Goal: Task Accomplishment & Management: Manage account settings

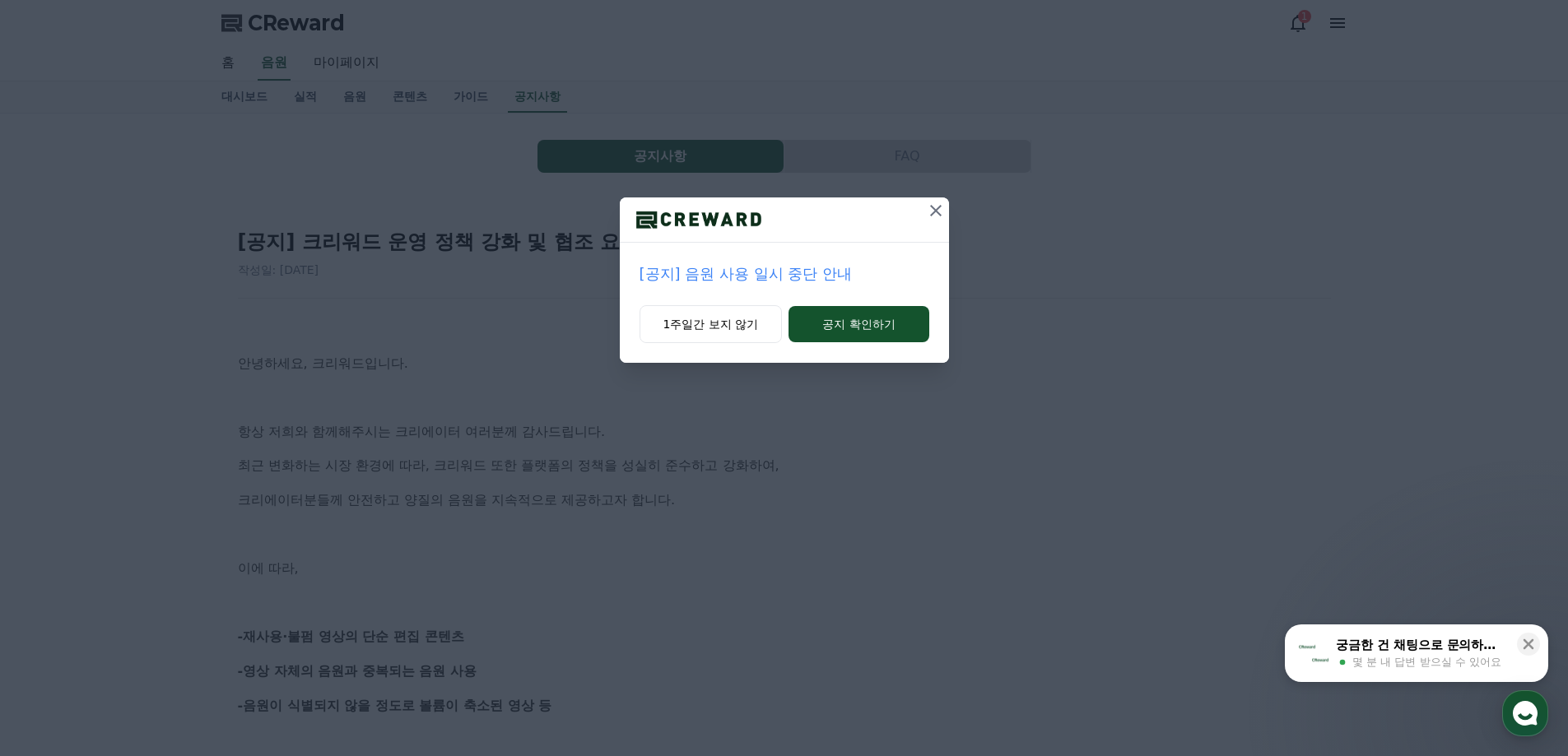
click at [757, 270] on p "[공지] 음원 사용 일시 중단 안내" at bounding box center [784, 274] width 289 height 23
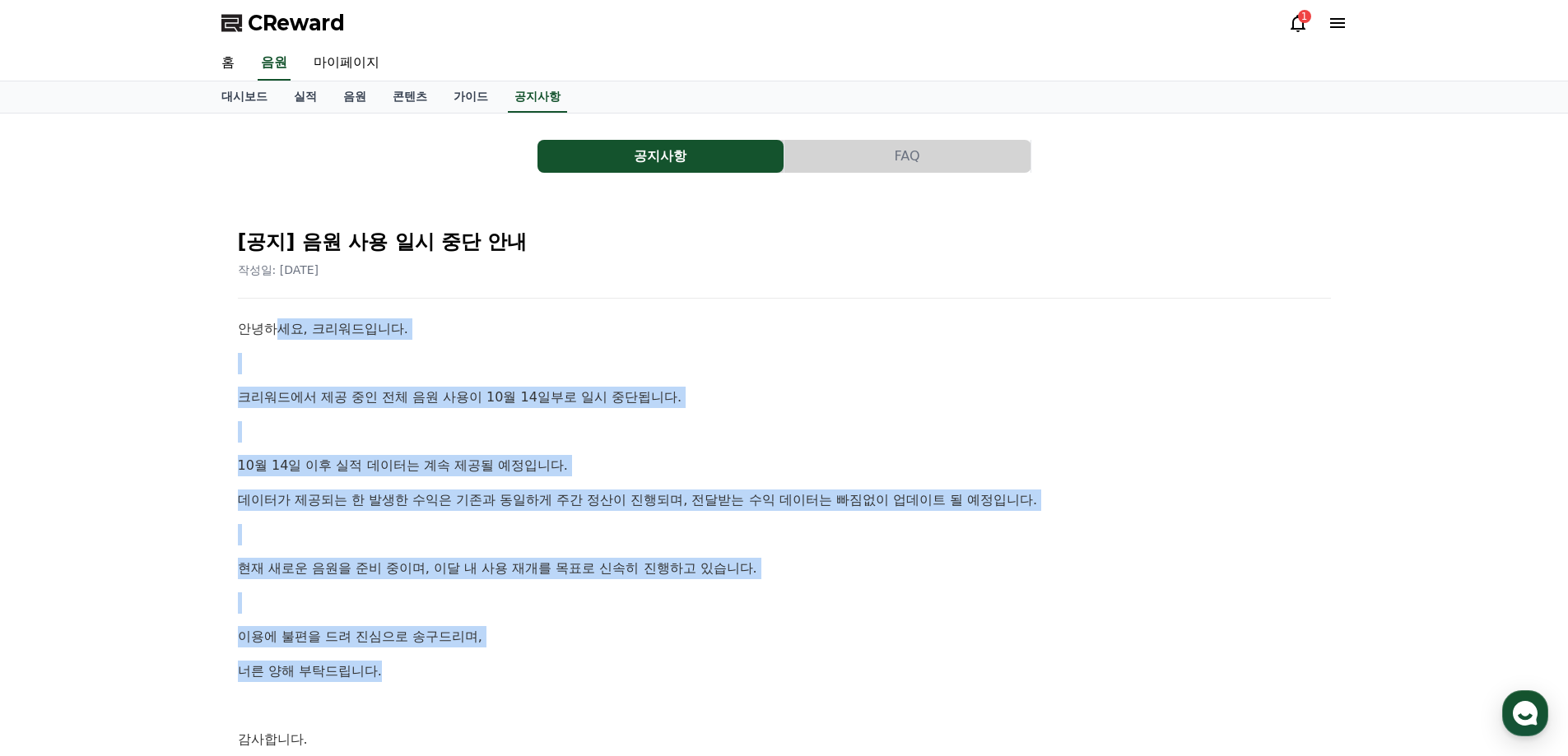
drag, startPoint x: 283, startPoint y: 331, endPoint x: 420, endPoint y: 667, distance: 362.9
click at [420, 667] on div "안녕하세요, 크리워드입니다. 크리워드에서 제공 중인 전체 음원 사용이 10월 14일부로 일시 중단됩니다. [DATE] 이후 실적 데이터는 계속…" at bounding box center [784, 551] width 1094 height 466
click at [357, 56] on link "마이페이지" at bounding box center [347, 63] width 92 height 35
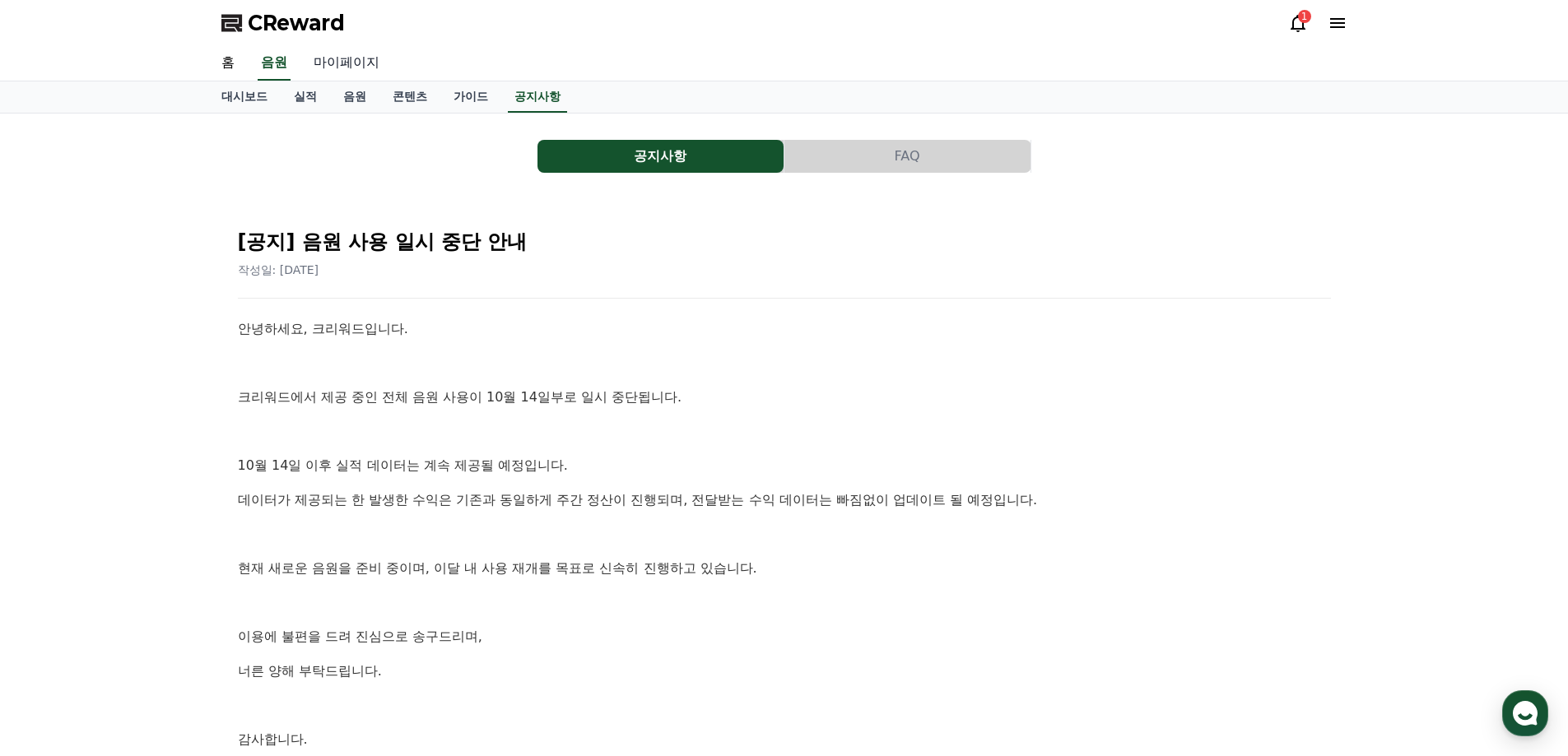
select select "**********"
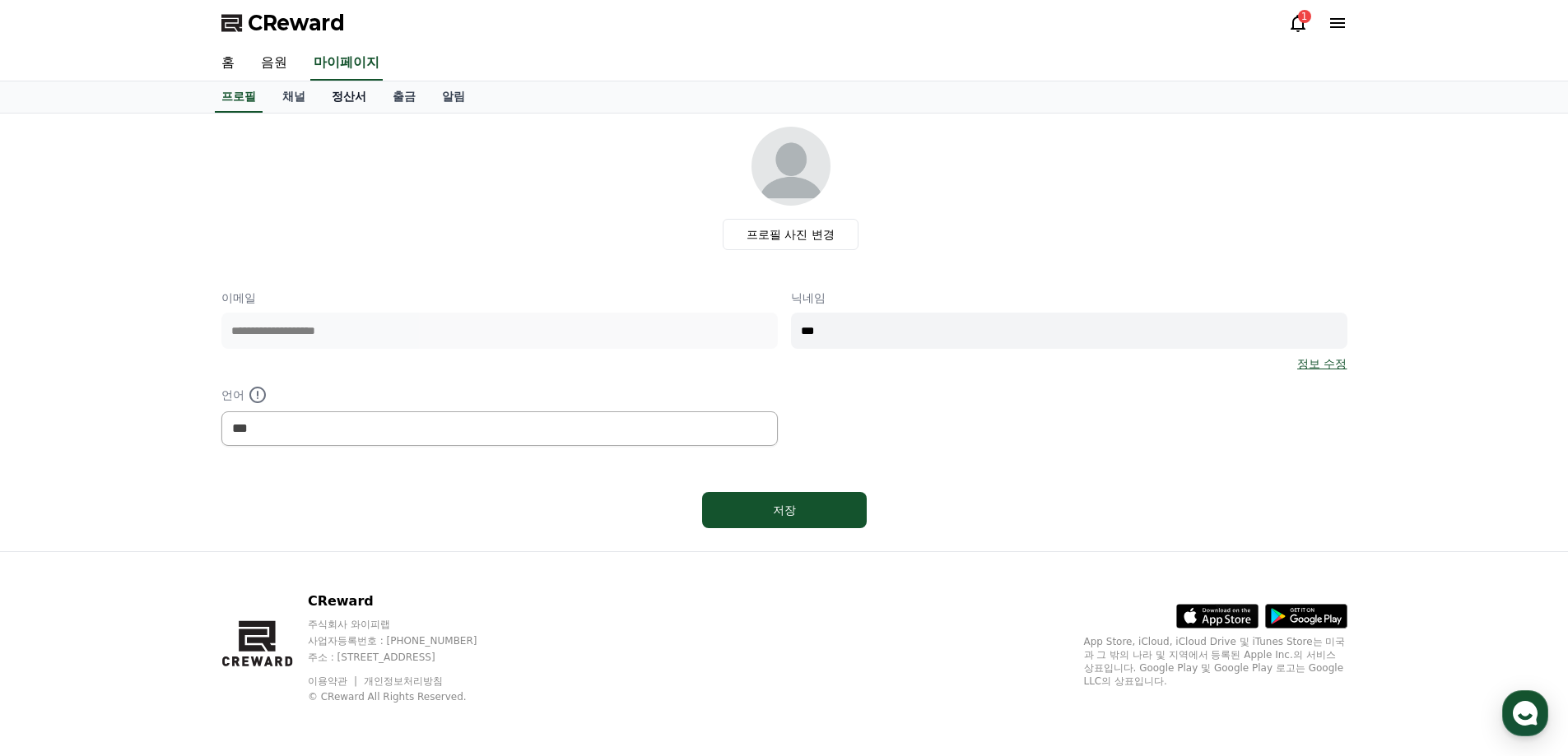
click at [319, 104] on link "정산서" at bounding box center [349, 97] width 61 height 31
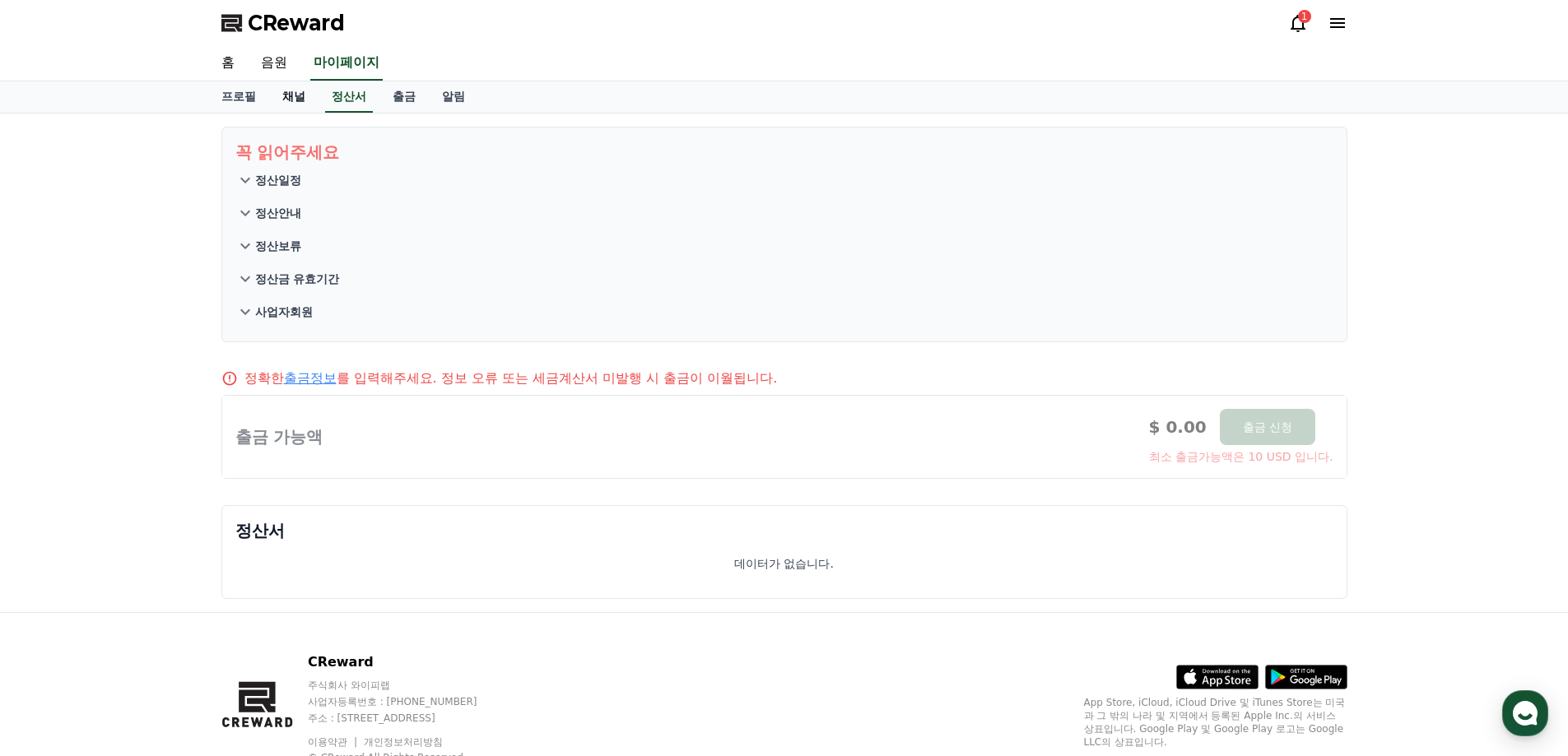
click at [293, 99] on link "채널" at bounding box center [294, 97] width 50 height 31
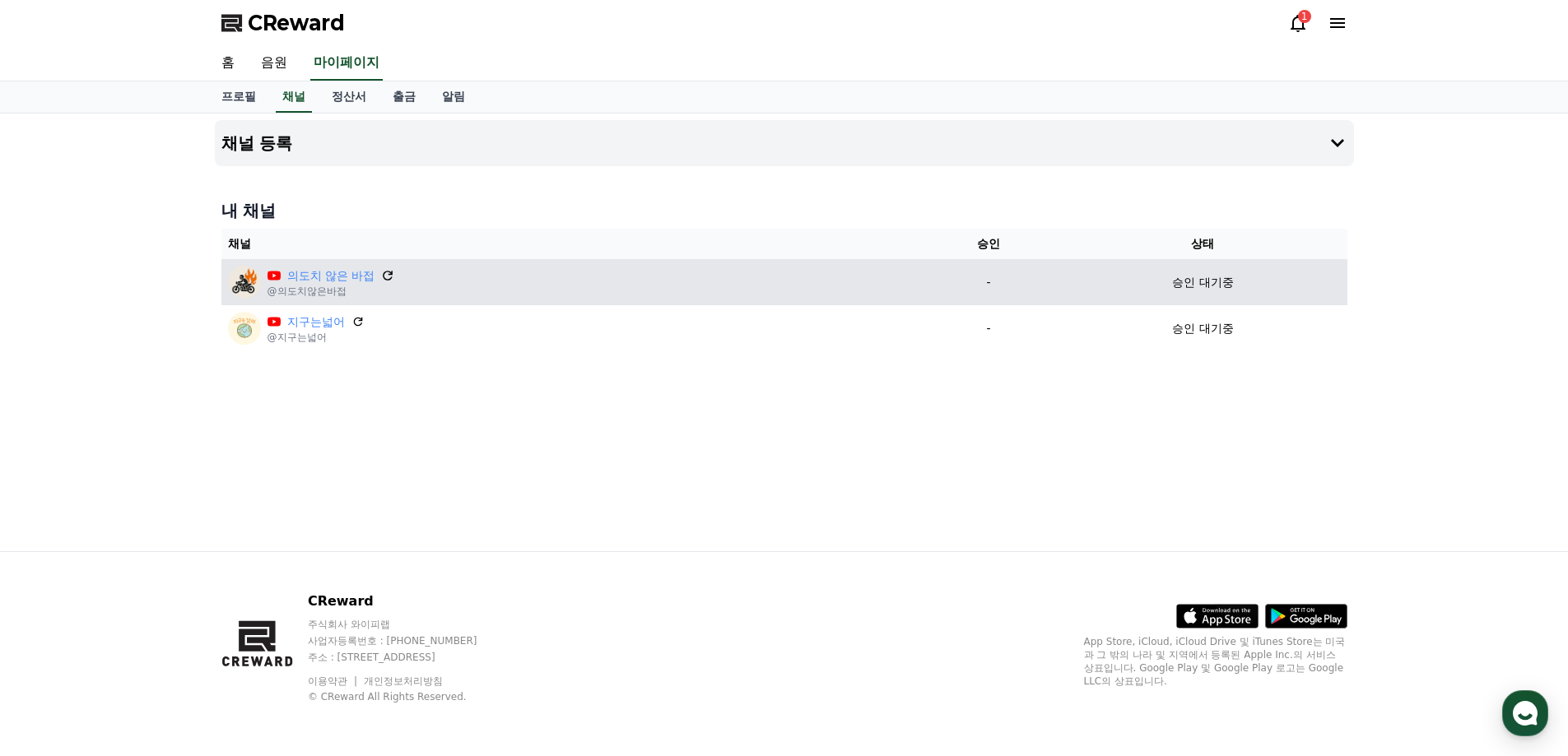
click at [387, 278] on icon at bounding box center [389, 276] width 15 height 15
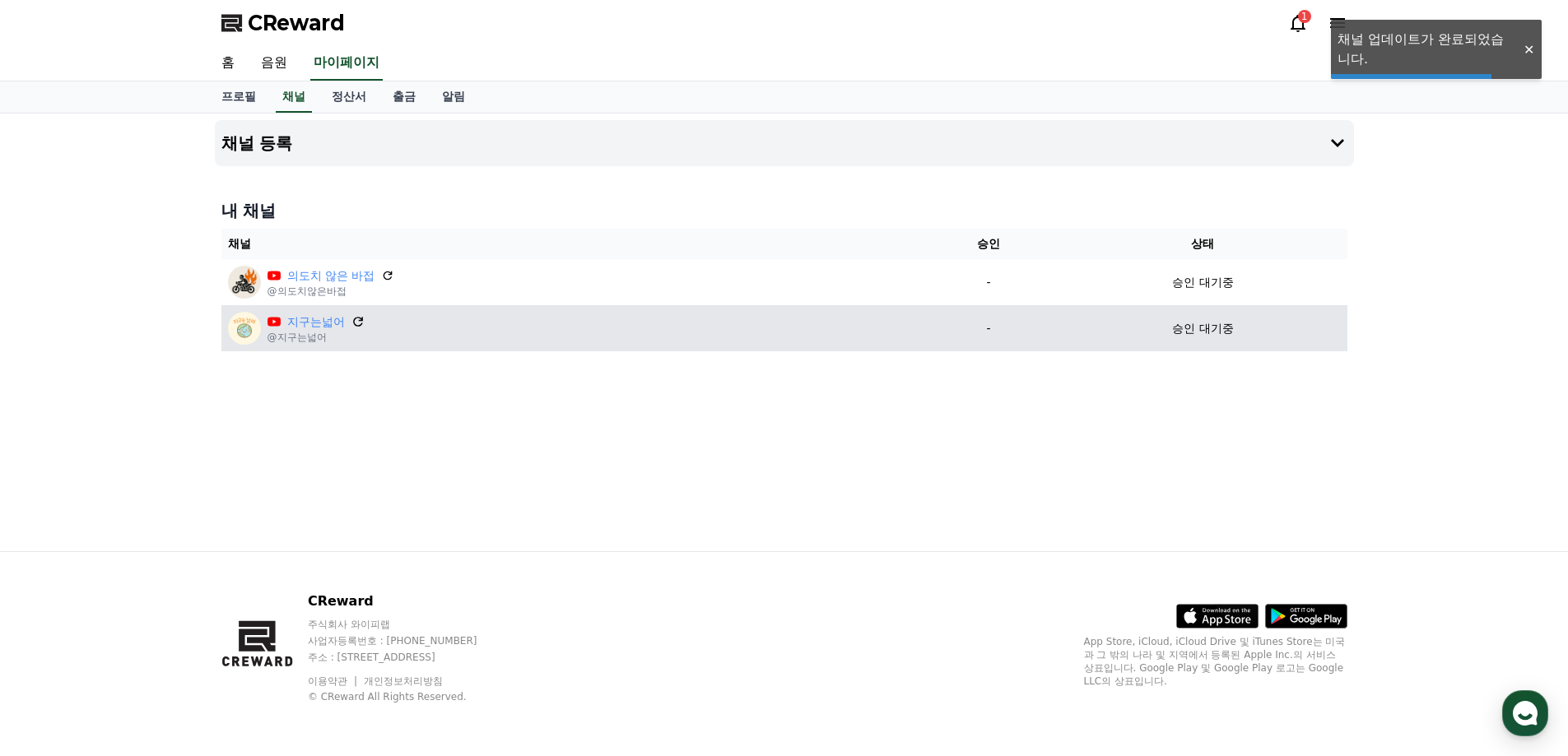
click at [362, 320] on icon at bounding box center [358, 321] width 10 height 10
